Goal: Task Accomplishment & Management: Complete application form

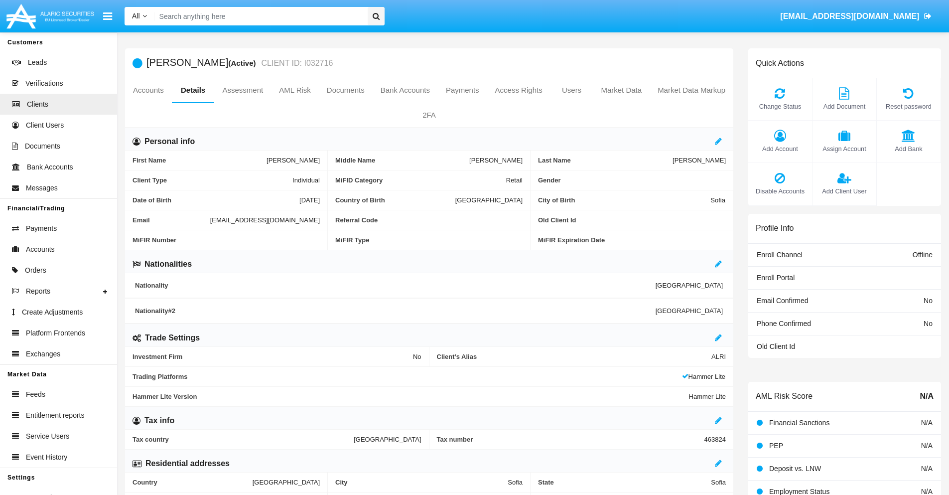
click at [844, 191] on span "Add Client User" at bounding box center [844, 190] width 54 height 9
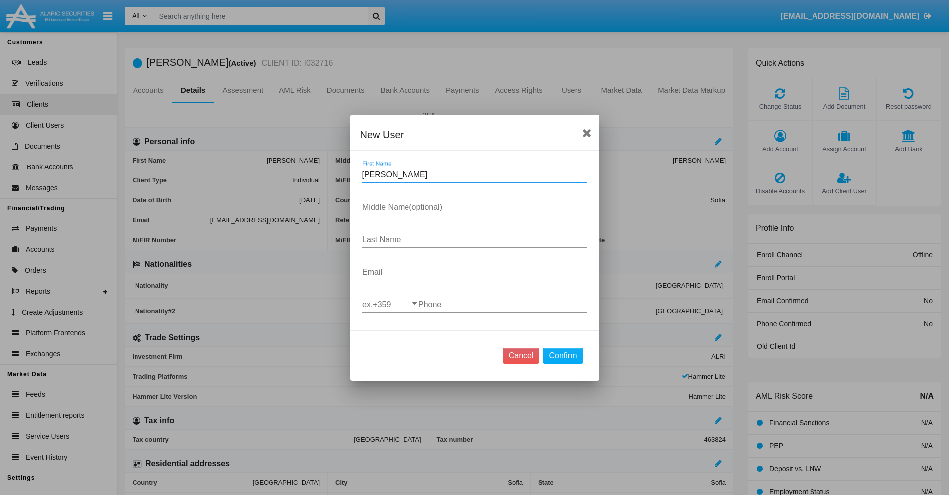
type input "[PERSON_NAME]"
type input "Parisian"
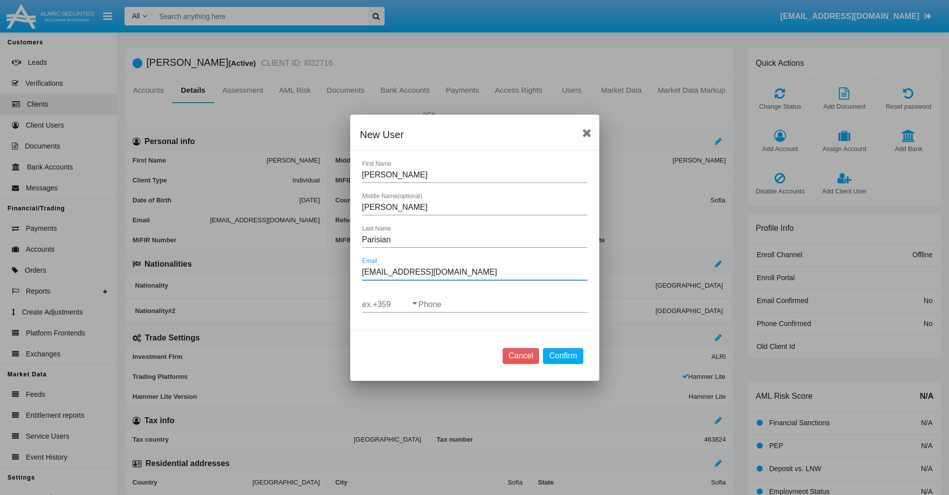
type input "[EMAIL_ADDRESS][DOMAIN_NAME]"
click at [390, 304] on input "ex.+359" at bounding box center [390, 304] width 56 height 9
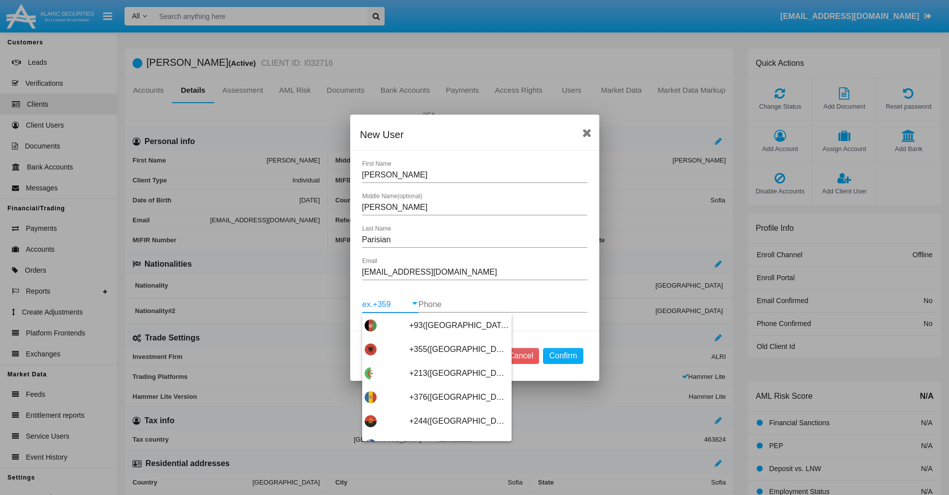
scroll to position [5300, 0]
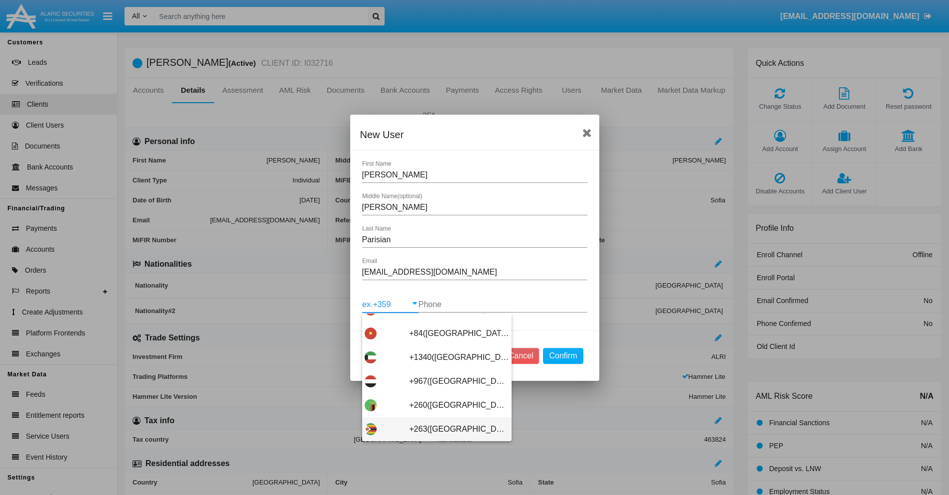
click at [433, 428] on span "+263(Zimbabwe)" at bounding box center [459, 429] width 100 height 24
type input "+263(Zimbabwe)"
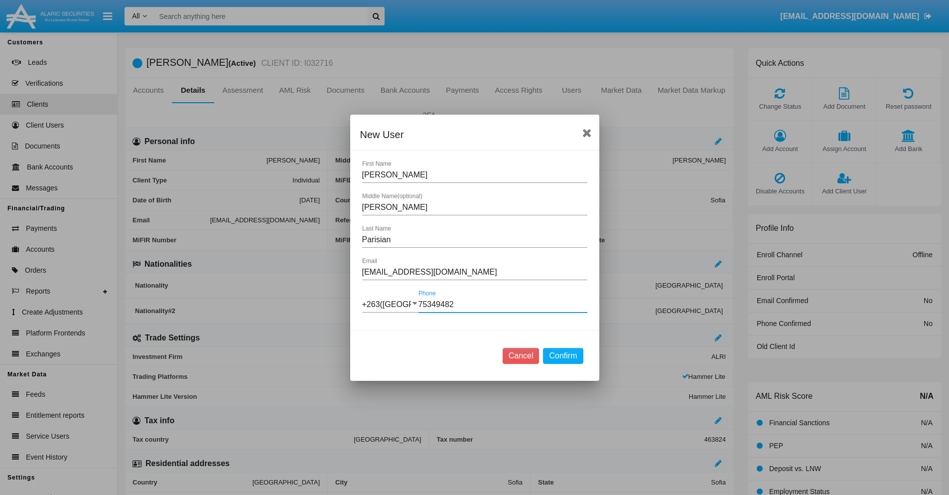
type input "753494821"
click at [563, 355] on button "Confirm" at bounding box center [563, 356] width 40 height 16
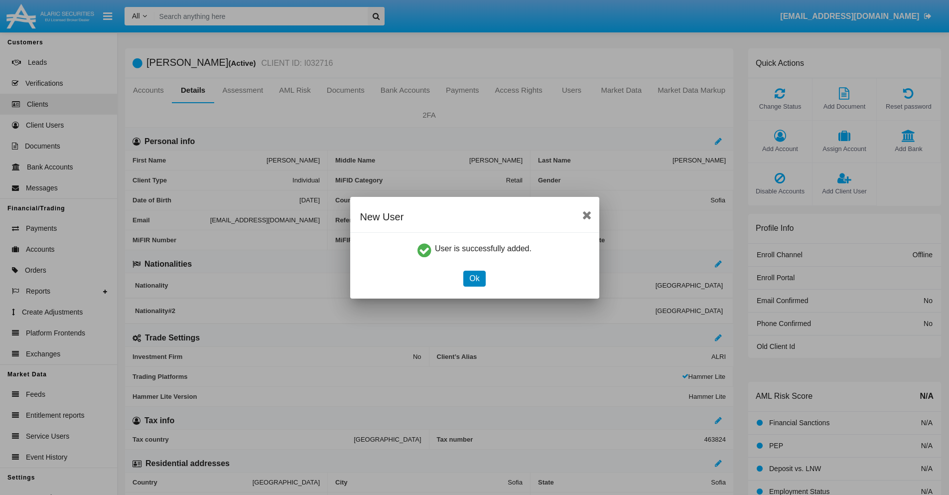
click at [474, 278] on button "Ok" at bounding box center [474, 278] width 22 height 16
